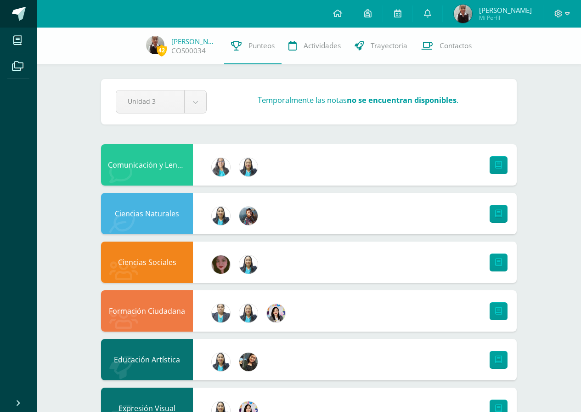
click at [22, 26] on link at bounding box center [18, 14] width 37 height 28
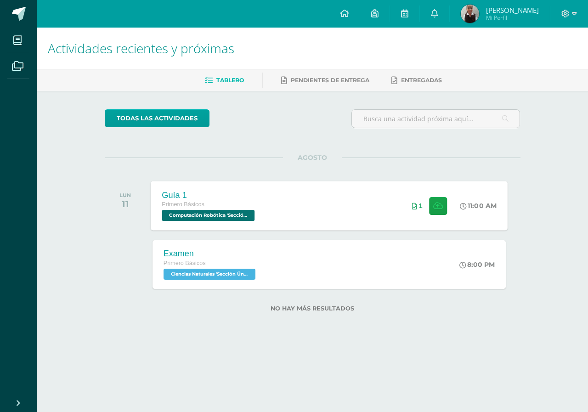
click at [253, 220] on span "Computación Robótica 'Sección Única'" at bounding box center [208, 215] width 93 height 11
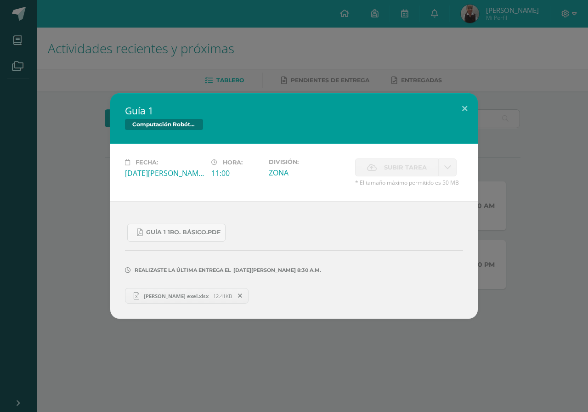
click at [168, 296] on span "Dania exel.xlsx" at bounding box center [176, 296] width 74 height 7
click at [104, 149] on div "Guía 1 Computación Robótica Fecha: Lunes 11 de Agosto Hora: 11:00 División: ZONA" at bounding box center [294, 206] width 581 height 226
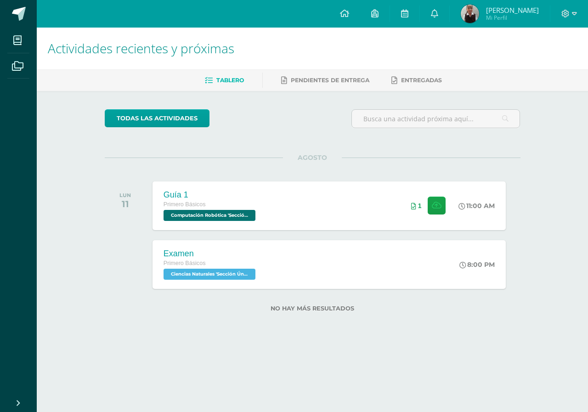
click at [240, 202] on div "Primero Básicos" at bounding box center [211, 205] width 94 height 10
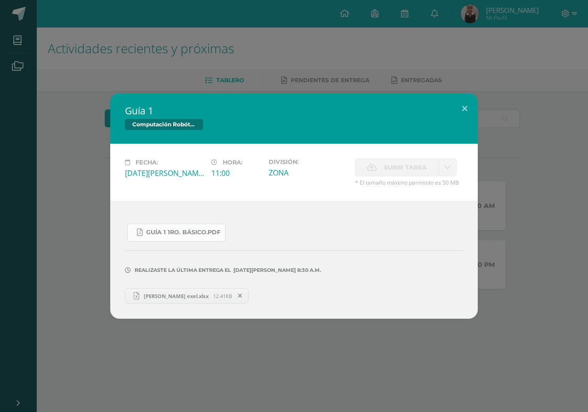
click at [181, 227] on link "Guía 1 1ro. Básico.pdf" at bounding box center [176, 233] width 98 height 18
click at [144, 51] on div "Guía 1 Computación Robótica Fecha: Lunes 11 de Agosto Hora: 11:00 División: ZONA" at bounding box center [294, 206] width 588 height 412
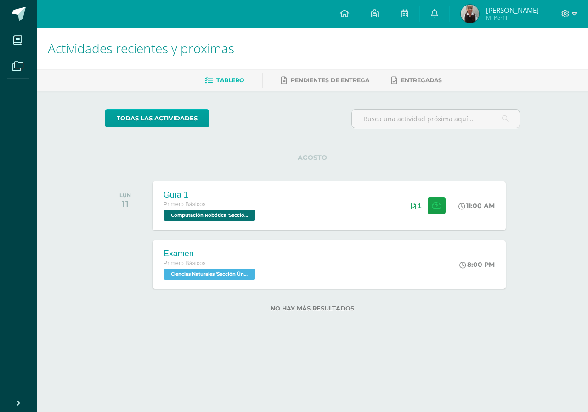
click at [479, 9] on img at bounding box center [470, 14] width 18 height 18
click at [466, 14] on link "Dania Abigail Mi Perfil" at bounding box center [500, 14] width 100 height 28
click at [449, 11] on link at bounding box center [434, 14] width 29 height 28
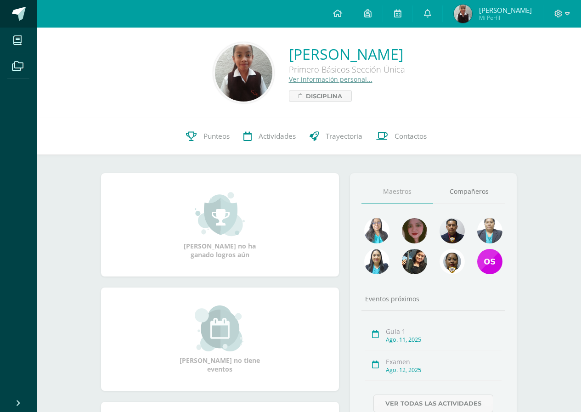
click at [16, 9] on span at bounding box center [19, 14] width 14 height 14
click at [443, 14] on link at bounding box center [427, 14] width 29 height 28
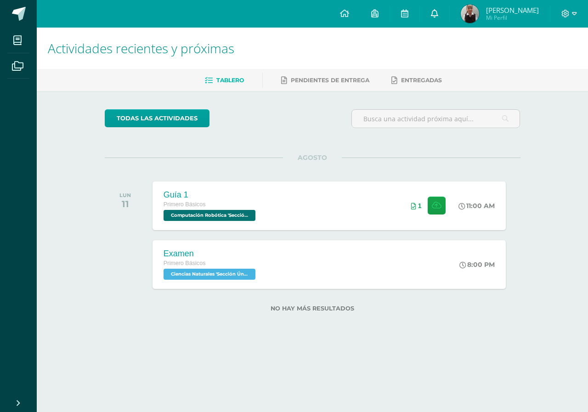
click at [444, 19] on link at bounding box center [434, 14] width 29 height 28
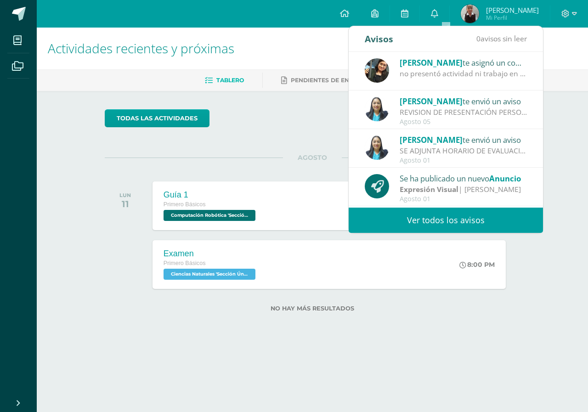
click at [449, 148] on div "SE ADJUNTA HORARIO DE EVALUACIONES: Saludos cordiales, se adjunta horario de ev…" at bounding box center [464, 151] width 128 height 11
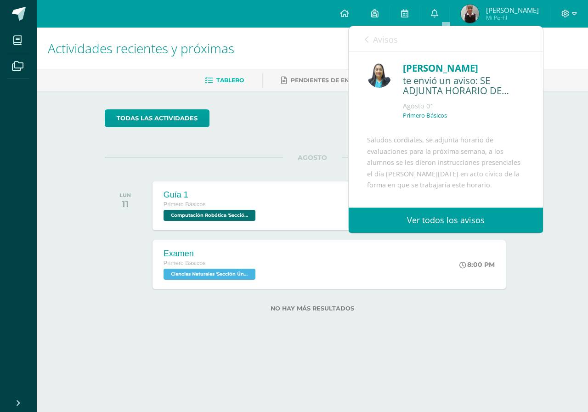
click at [366, 47] on link "Avisos" at bounding box center [381, 39] width 33 height 26
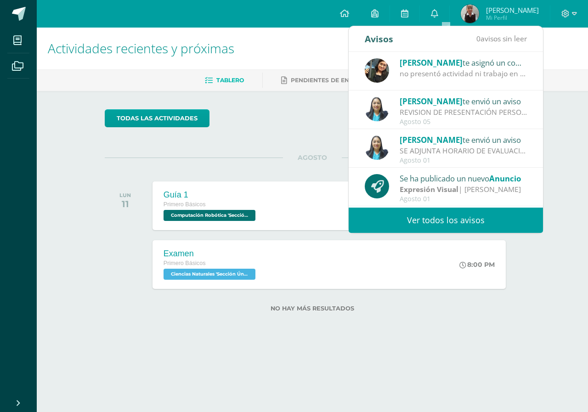
click at [424, 108] on div "REVISION DE PRESENTACIÓN PERSONAL: Saludos Cordiales Les recordamos que estamos…" at bounding box center [464, 112] width 128 height 11
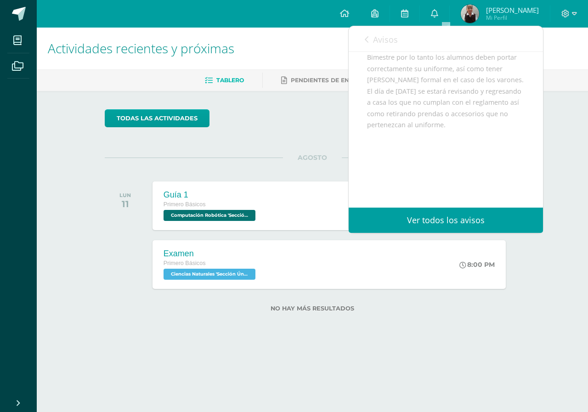
scroll to position [139, 0]
click at [376, 36] on span "Avisos" at bounding box center [385, 39] width 25 height 11
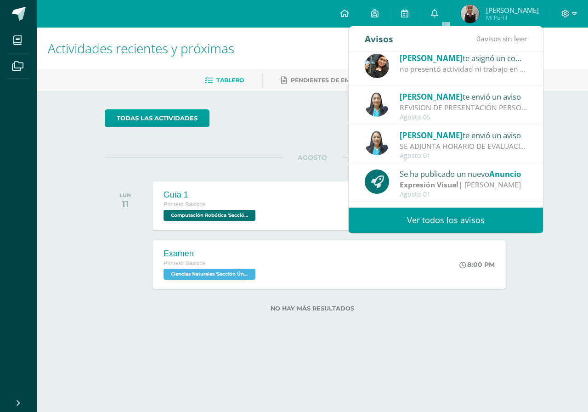
scroll to position [0, 0]
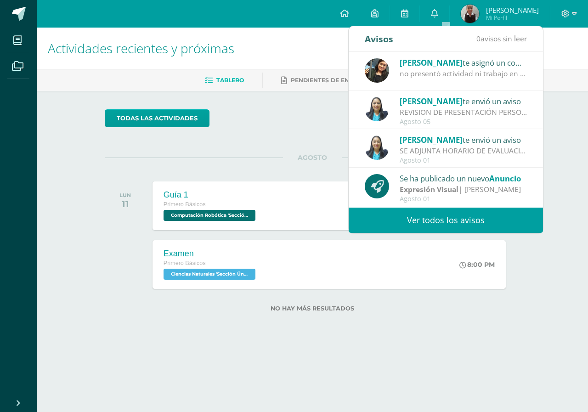
click at [451, 109] on div "REVISION DE PRESENTACIÓN PERSONAL: Saludos Cordiales Les recordamos que estamos…" at bounding box center [464, 112] width 128 height 11
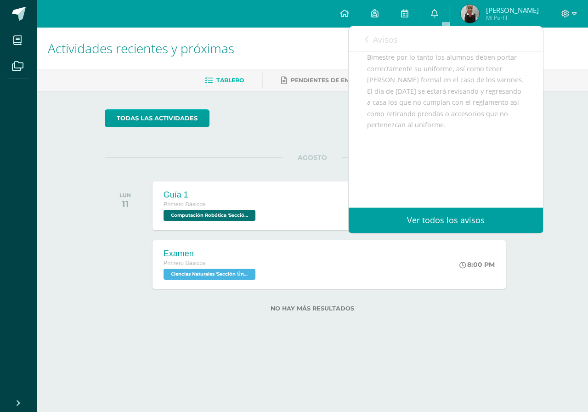
click at [385, 38] on span "Avisos" at bounding box center [385, 39] width 25 height 11
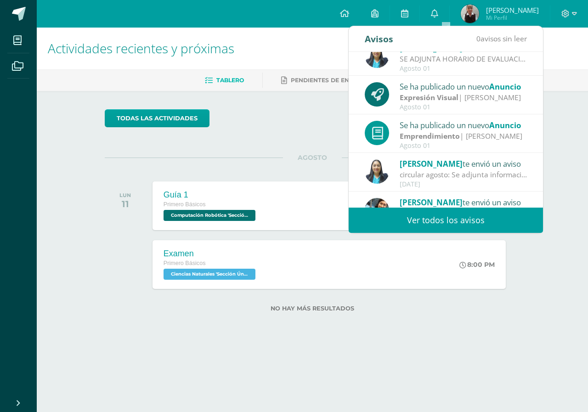
scroll to position [138, 0]
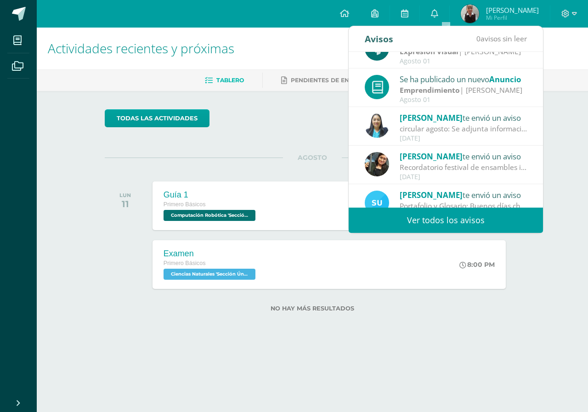
click at [414, 120] on span "[PERSON_NAME]" at bounding box center [431, 118] width 63 height 11
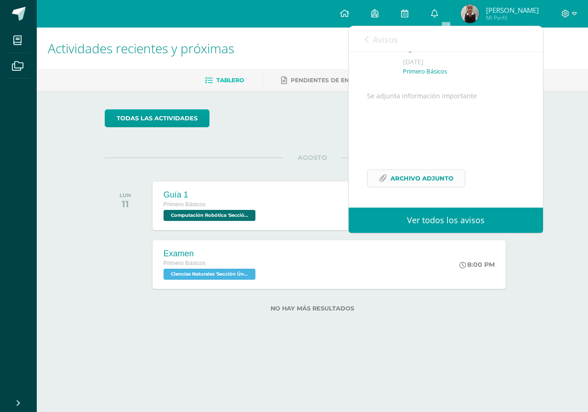
click at [413, 181] on span "Archivo Adjunto" at bounding box center [422, 178] width 63 height 17
